Goal: Task Accomplishment & Management: Use online tool/utility

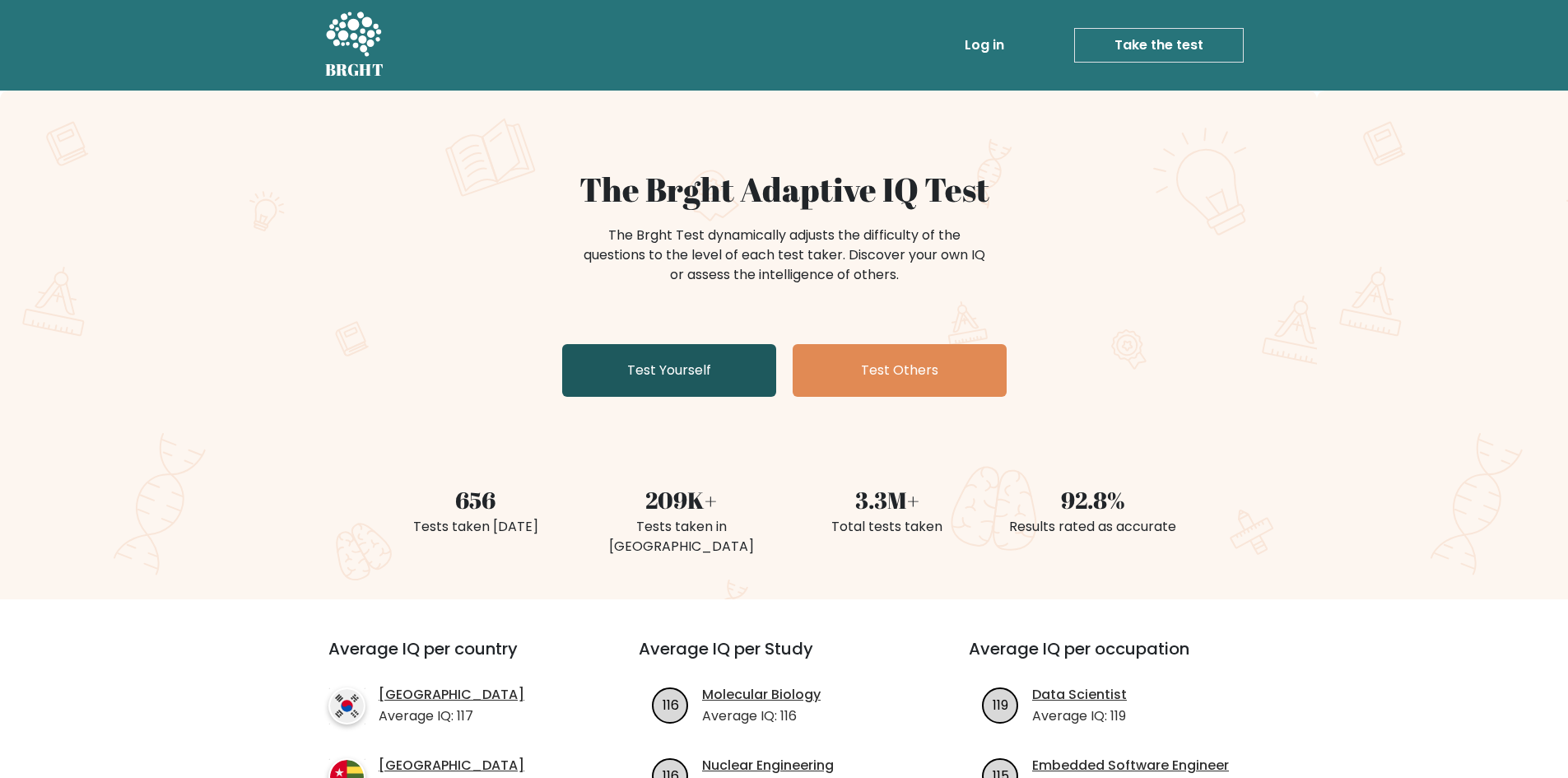
click at [702, 369] on link "Test Yourself" at bounding box center [669, 370] width 214 height 53
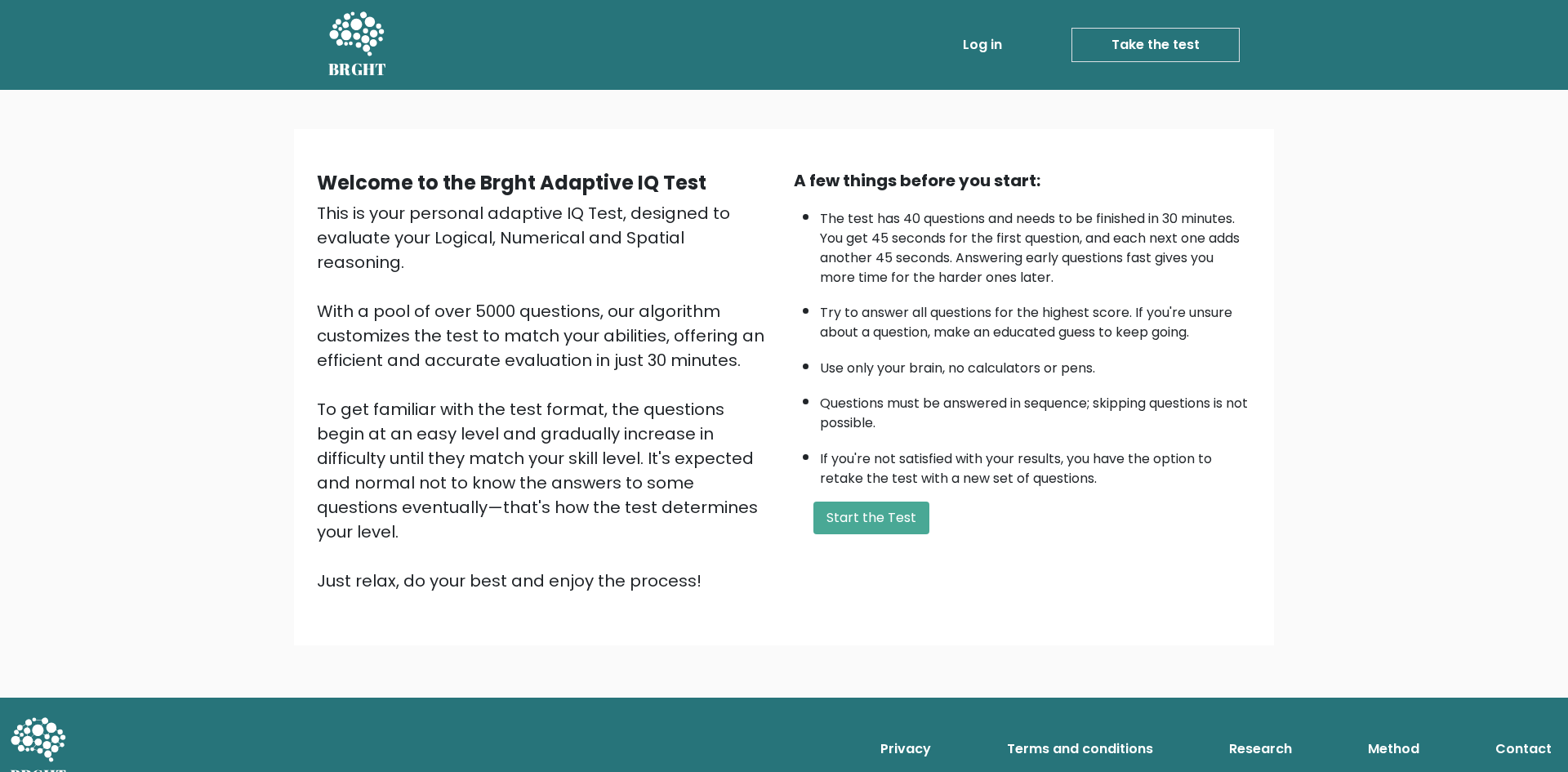
click at [997, 35] on link "Log in" at bounding box center [982, 45] width 52 height 33
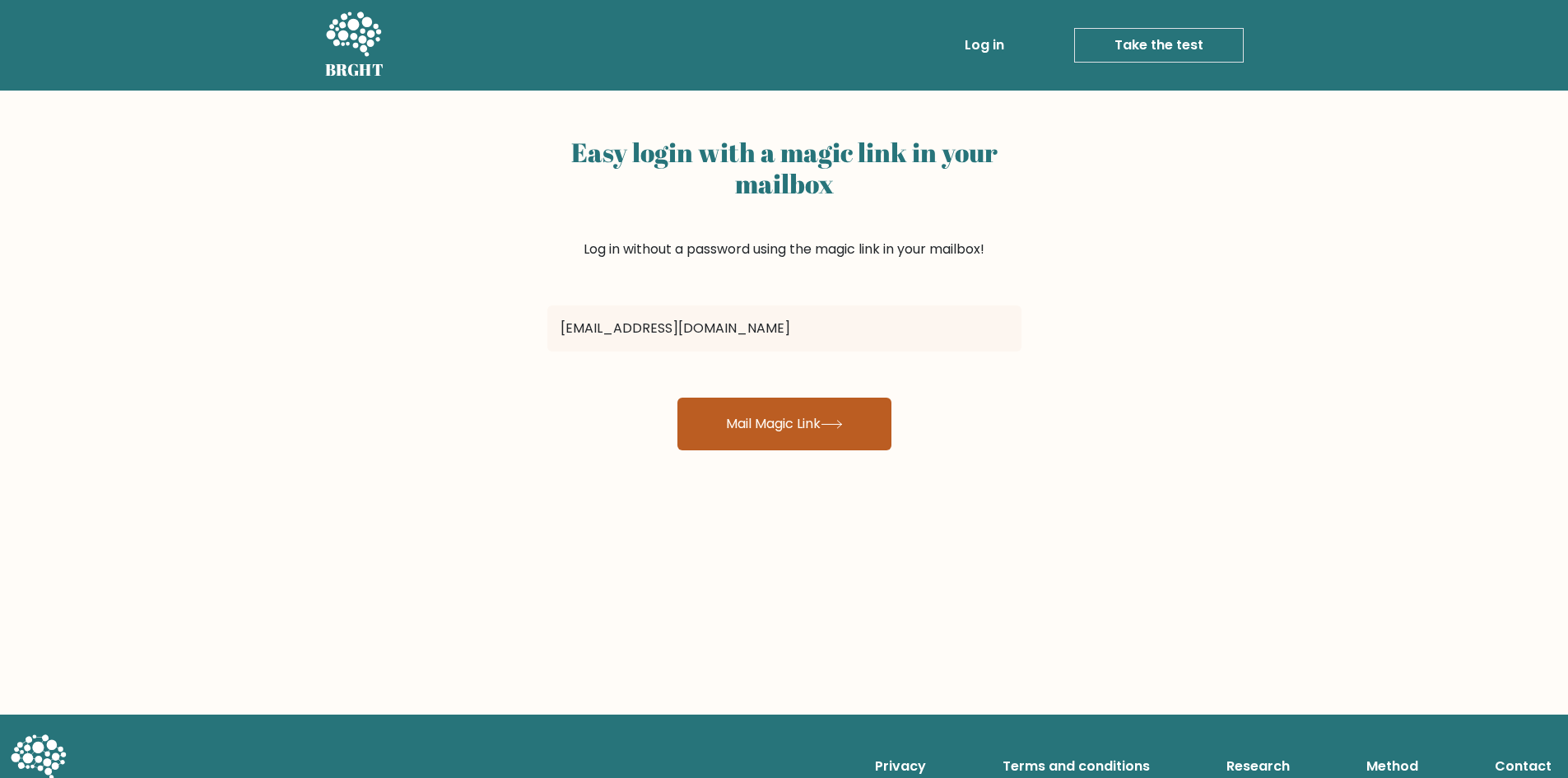
type input "cedrickguiriba03@gmail.com"
click at [743, 438] on button "Mail Magic Link" at bounding box center [784, 424] width 214 height 53
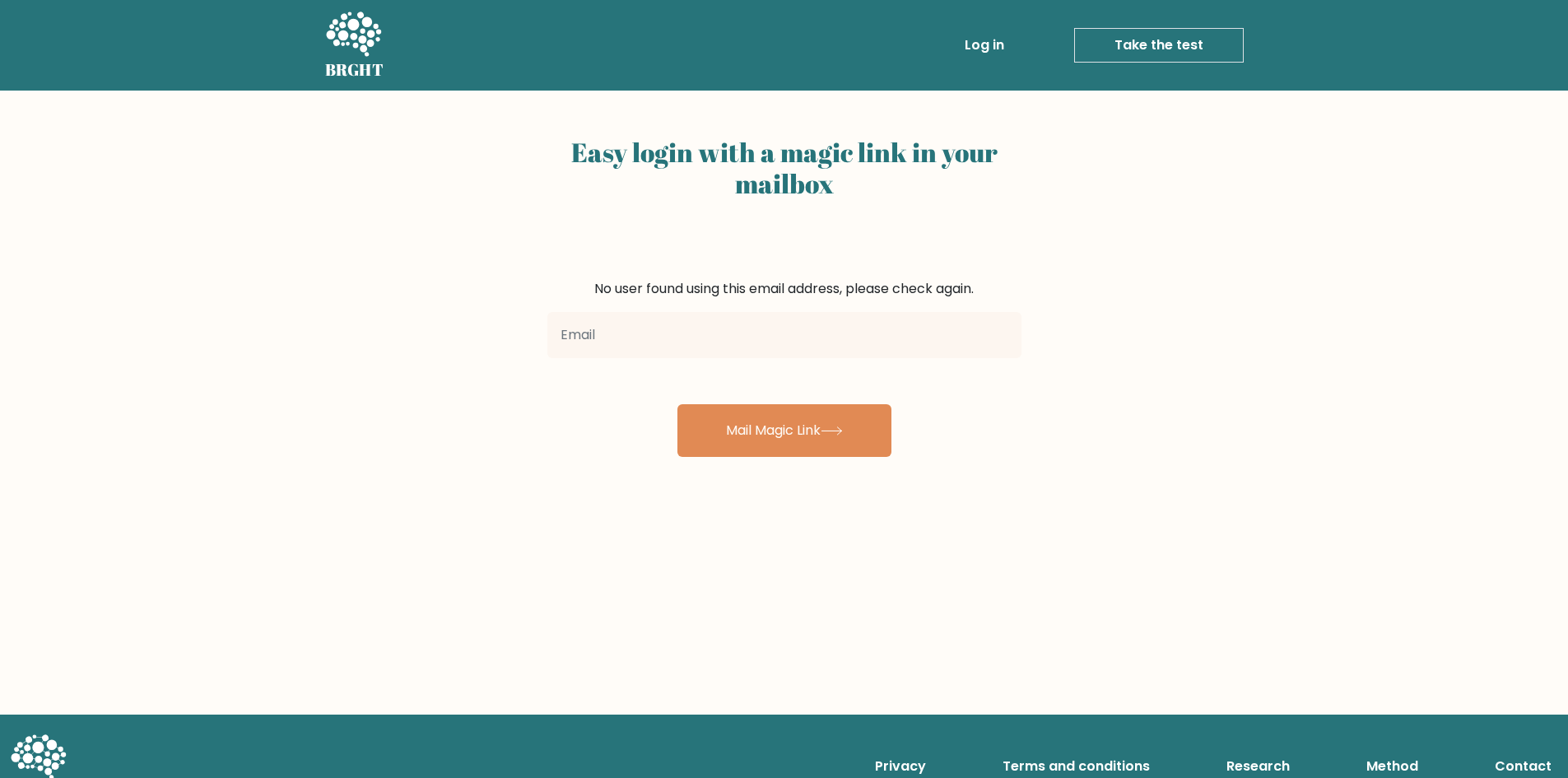
click at [799, 331] on input "email" at bounding box center [784, 335] width 474 height 46
click at [988, 56] on link "Log in" at bounding box center [984, 45] width 53 height 33
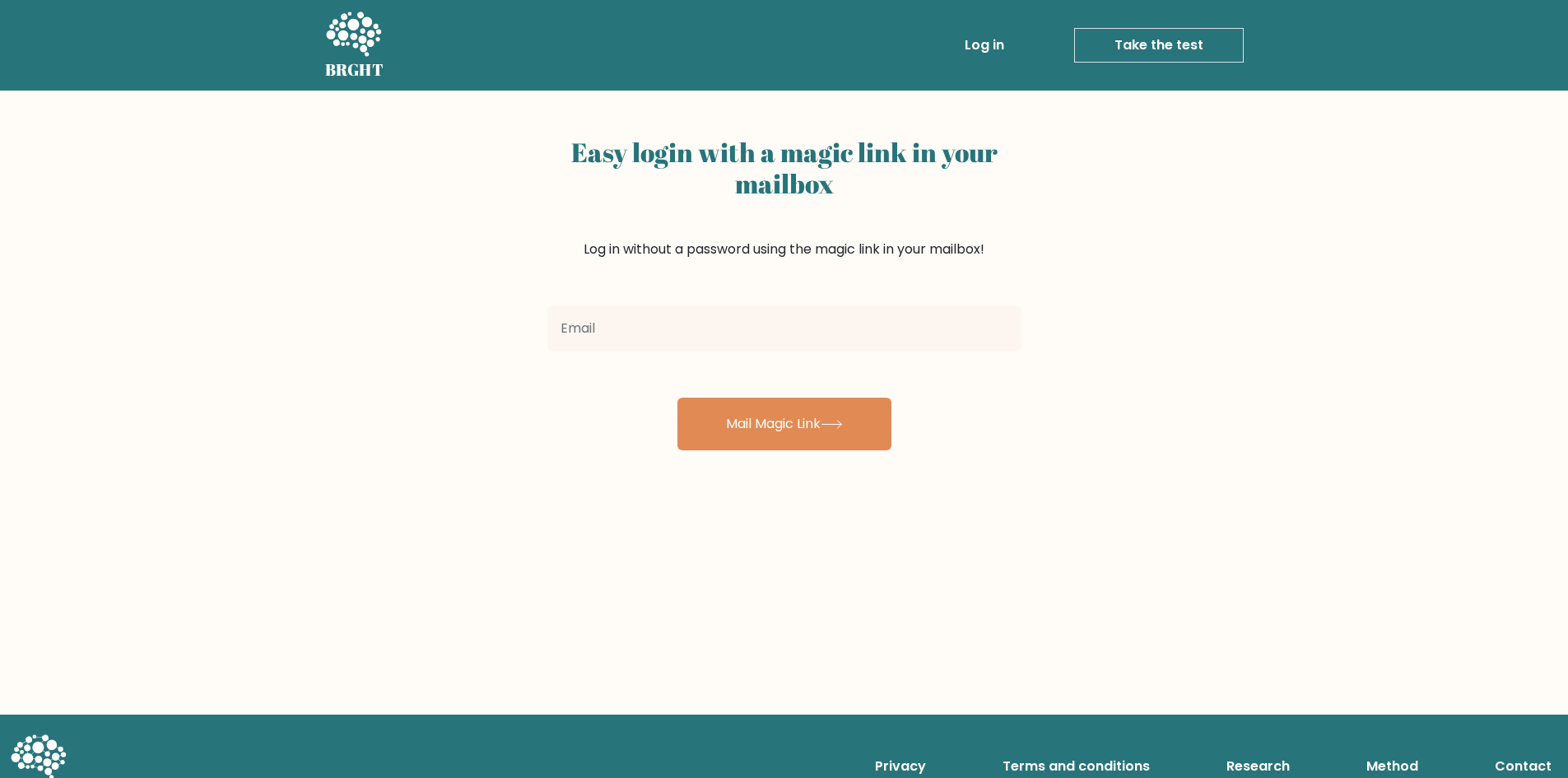
click at [317, 19] on div "BRGHT BRGHT Log in Take the test Take the test" at bounding box center [784, 45] width 938 height 78
click at [363, 27] on icon at bounding box center [352, 35] width 56 height 49
